Goal: Navigation & Orientation: Find specific page/section

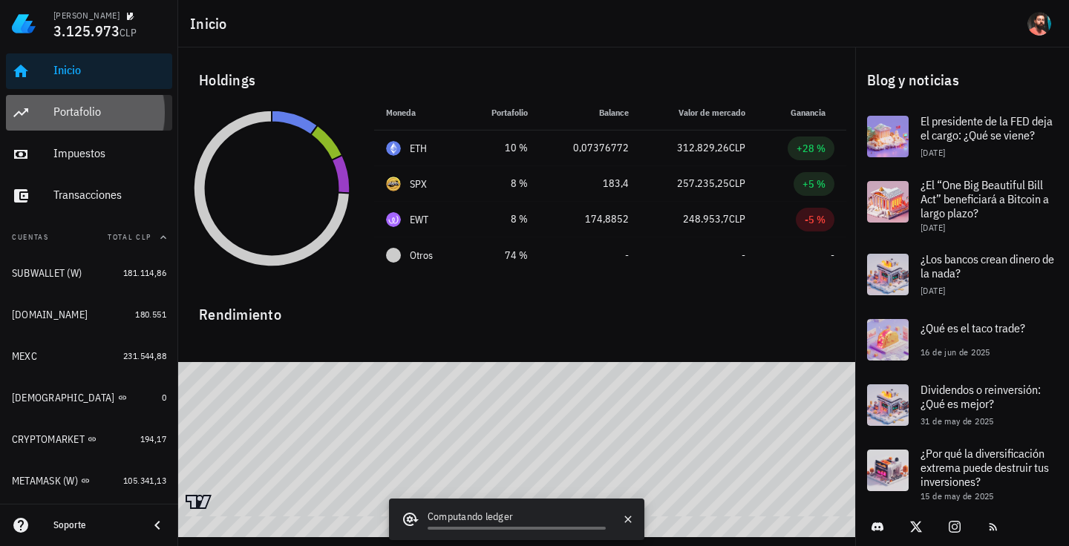
click at [111, 99] on div "Portafolio" at bounding box center [109, 112] width 113 height 33
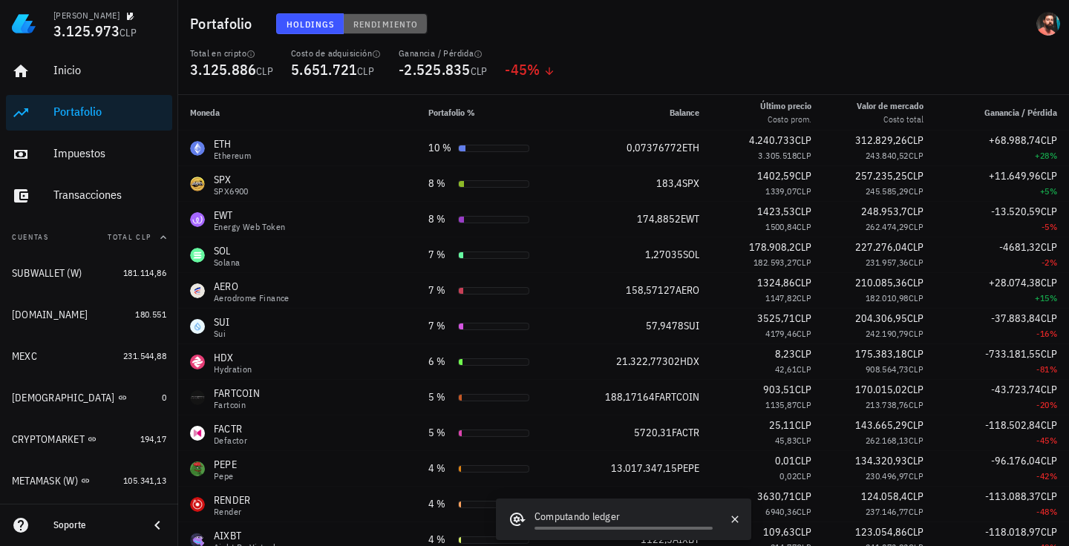
click at [363, 26] on span "Rendimiento" at bounding box center [384, 24] width 65 height 11
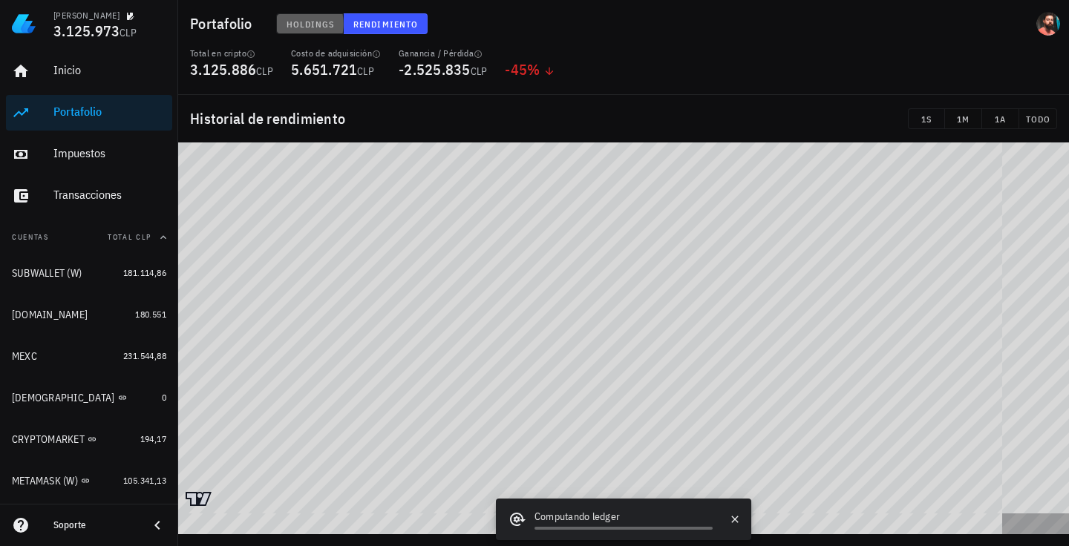
click at [287, 26] on span "Holdings" at bounding box center [310, 24] width 49 height 11
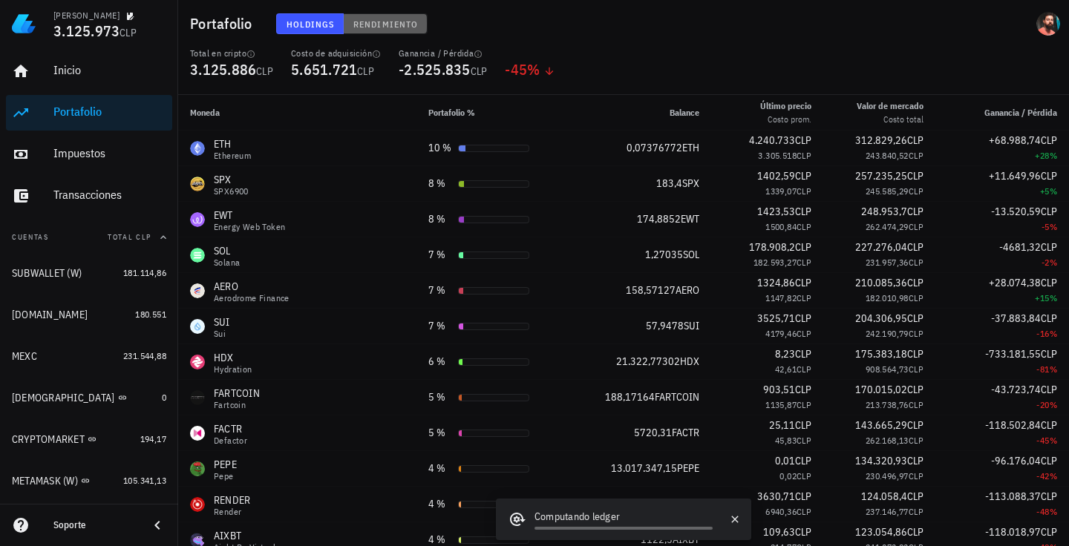
click at [349, 23] on button "Rendimiento" at bounding box center [386, 23] width 84 height 21
